Goal: Task Accomplishment & Management: Manage account settings

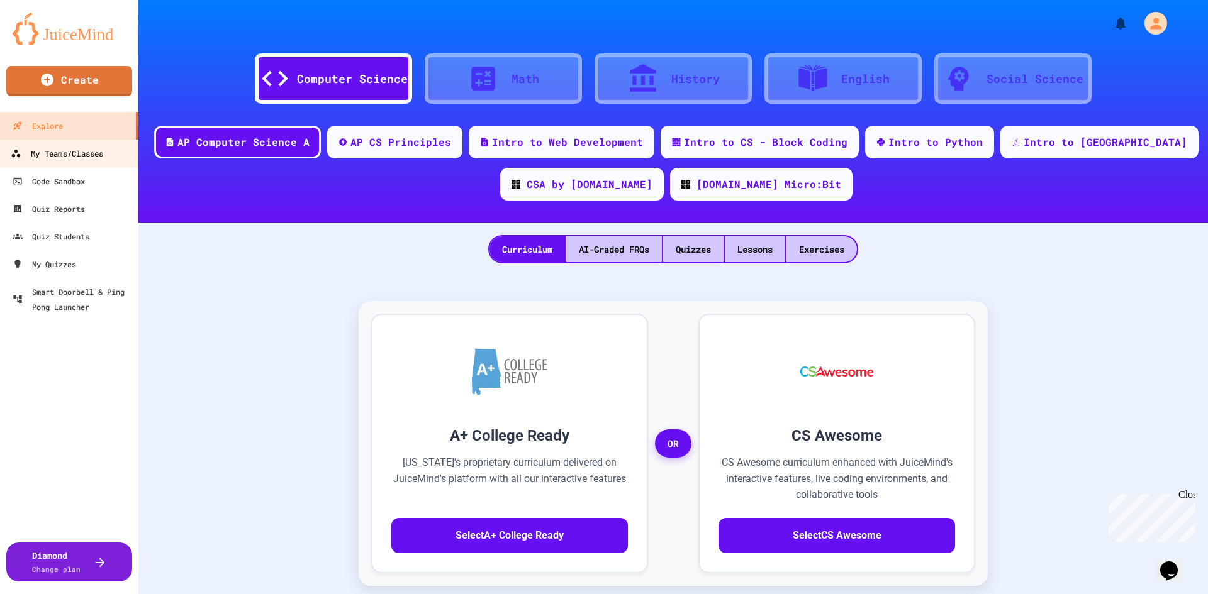
click at [66, 155] on div "My Teams/Classes" at bounding box center [57, 154] width 92 height 16
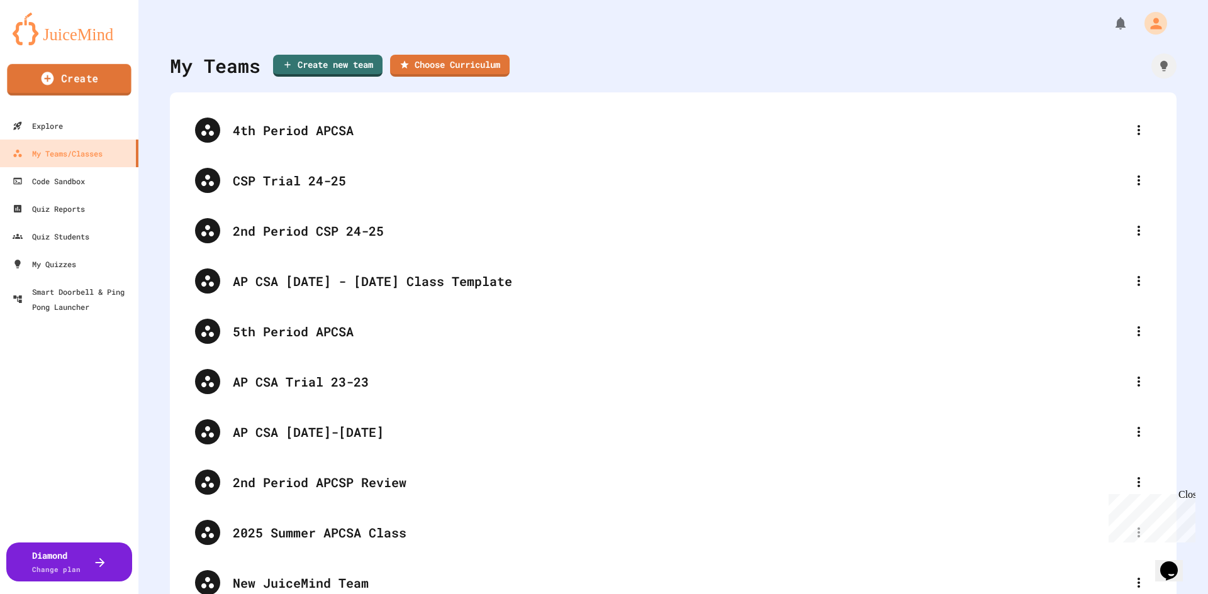
click at [76, 77] on link "Create" at bounding box center [69, 79] width 124 height 31
type input "**********"
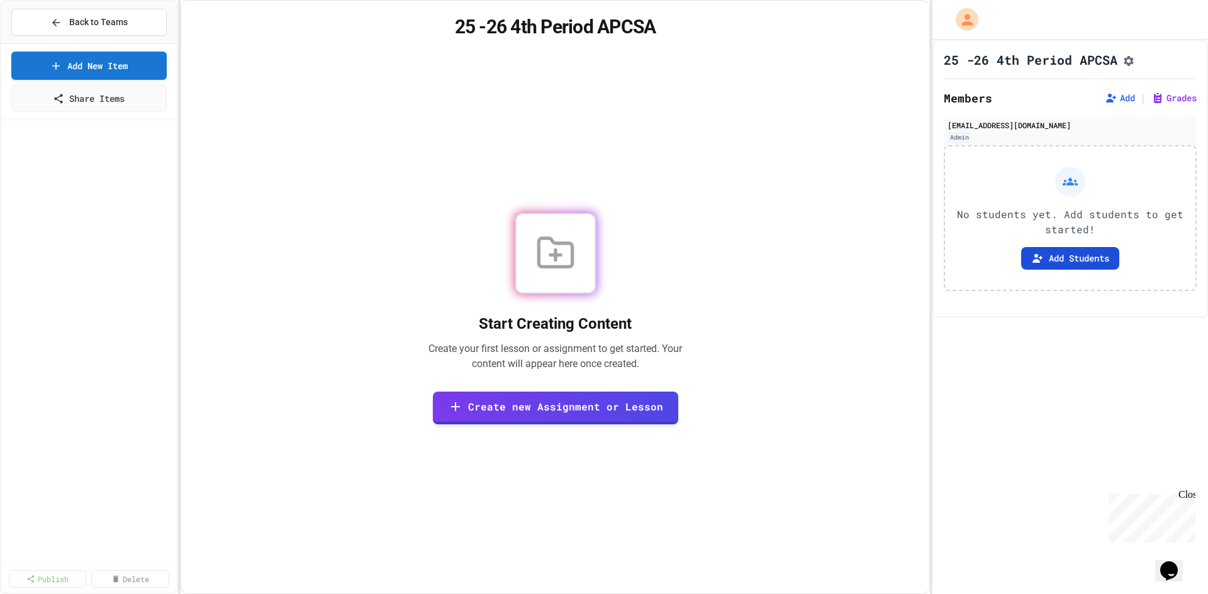
click at [1053, 262] on button "Add Students" at bounding box center [1070, 258] width 98 height 23
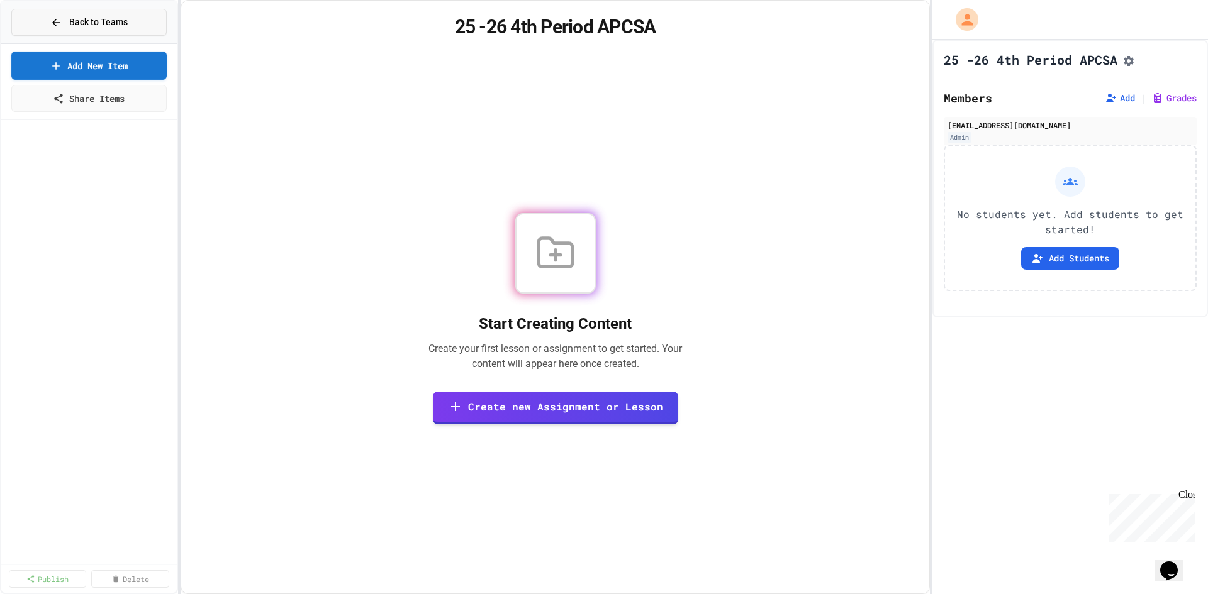
click at [77, 20] on span "Back to Teams" at bounding box center [98, 22] width 58 height 13
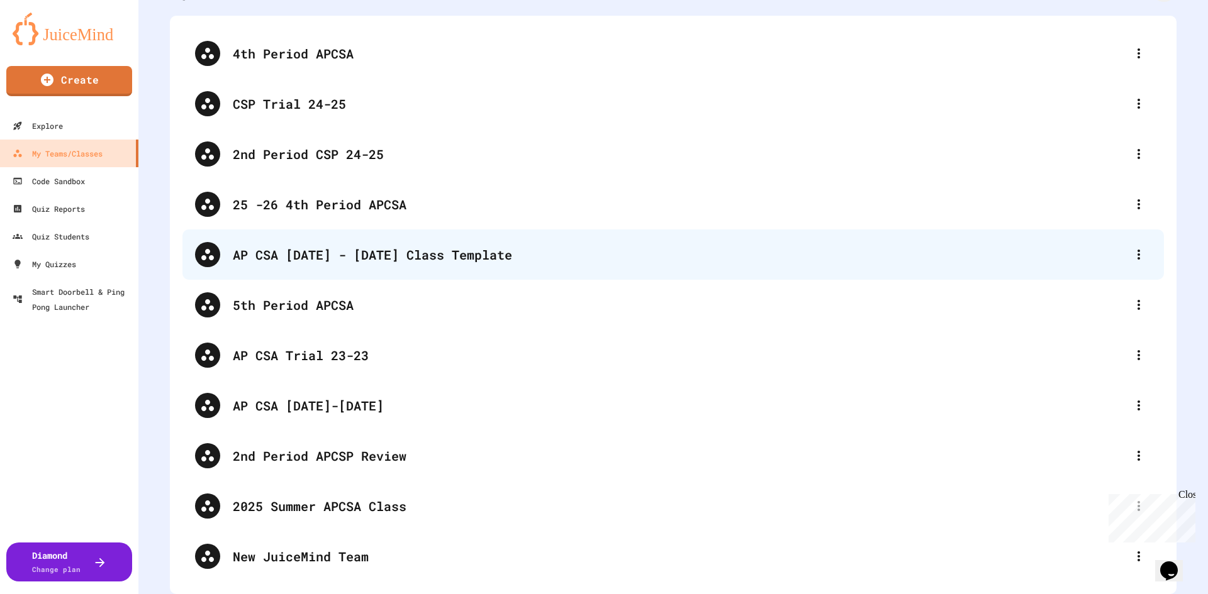
scroll to position [23, 0]
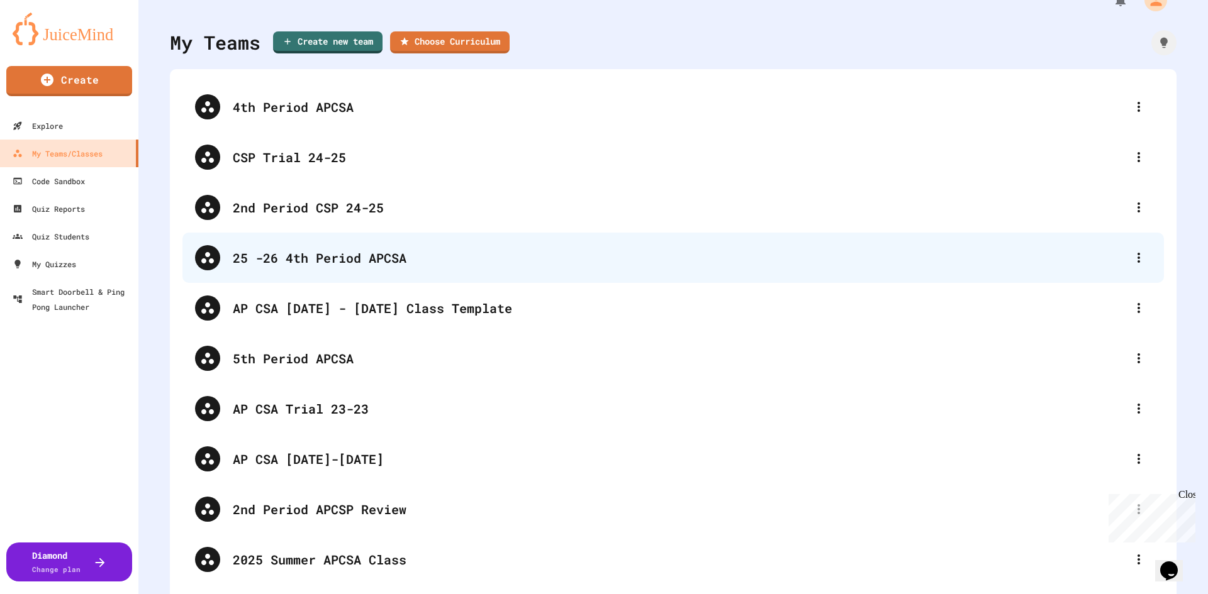
click at [1118, 265] on div "25 -26 4th Period APCSA" at bounding box center [672, 258] width 981 height 50
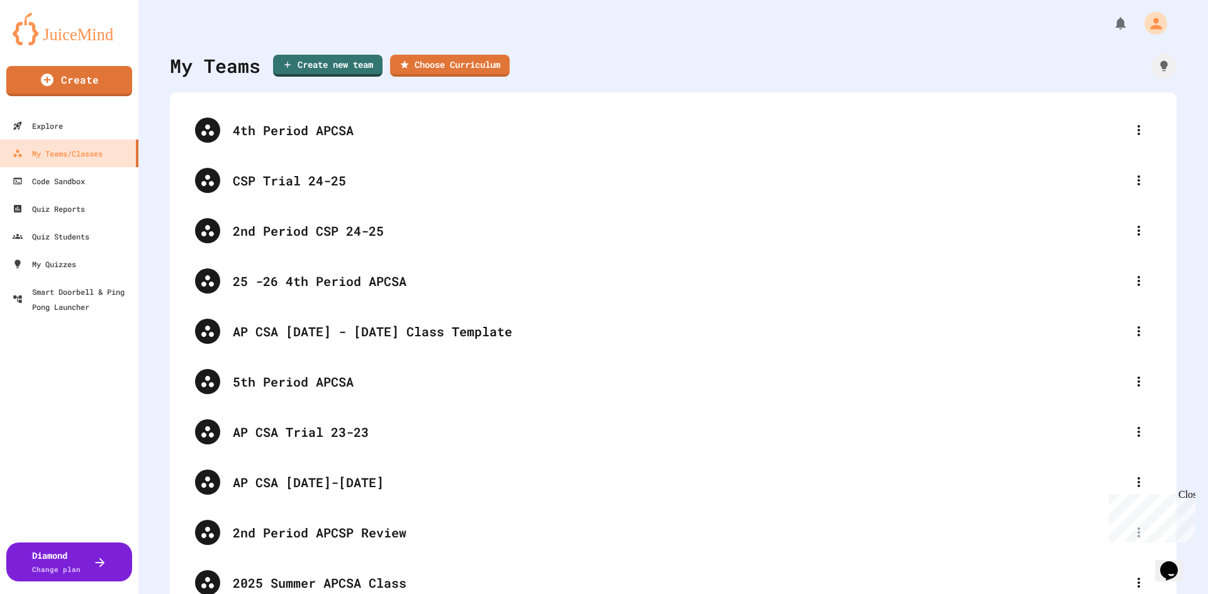
click at [1137, 279] on icon at bounding box center [1138, 281] width 3 height 10
click at [81, 388] on div at bounding box center [604, 297] width 1208 height 594
drag, startPoint x: 260, startPoint y: 279, endPoint x: 253, endPoint y: 114, distance: 164.9
click at [253, 114] on div "4th Period APCSA CSP Trial 24-25 2nd Period CSP 24-25 25 -26 4th Period APCSA A…" at bounding box center [672, 382] width 981 height 554
click at [70, 80] on link "Create" at bounding box center [69, 79] width 125 height 31
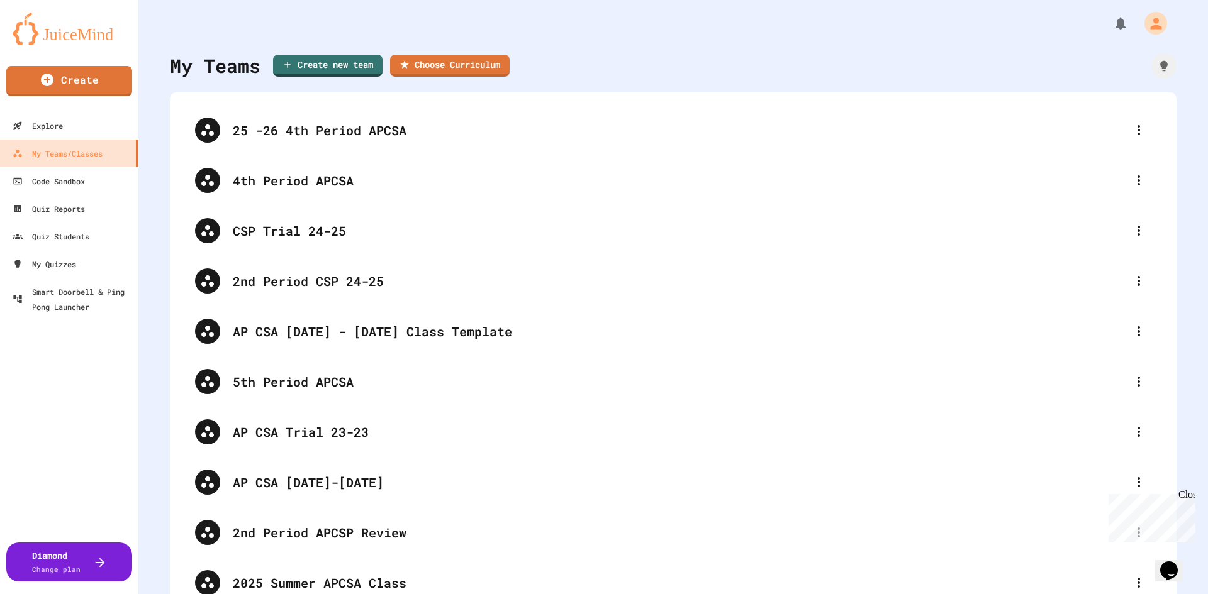
type input "**********"
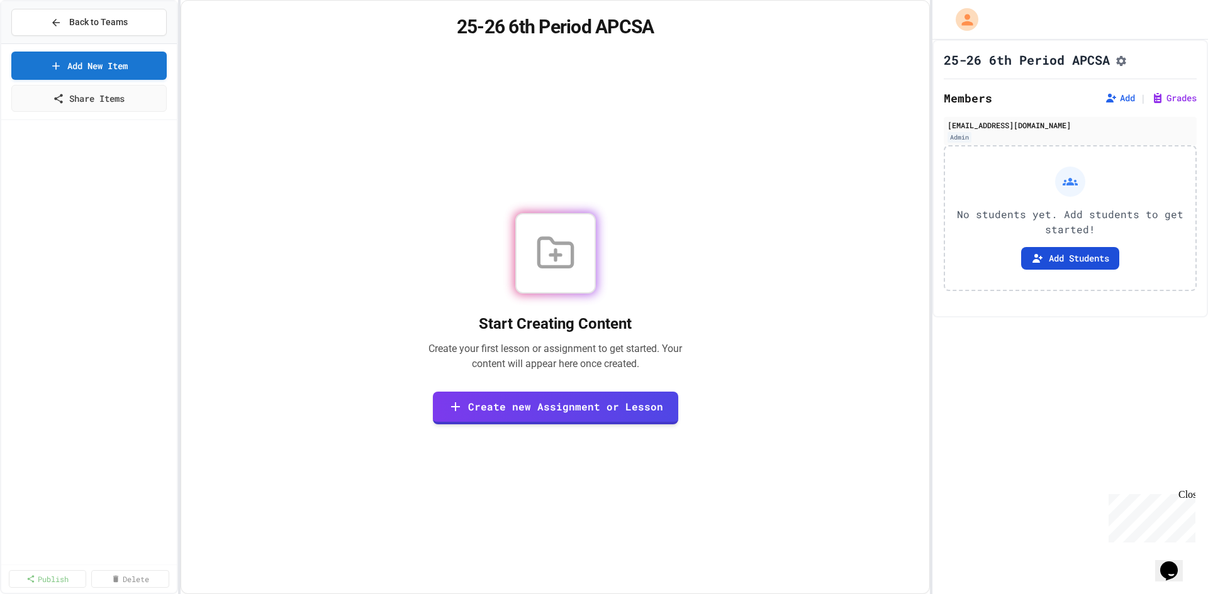
click at [1080, 262] on button "Add Students" at bounding box center [1070, 258] width 98 height 23
